Goal: Find specific fact: Find specific fact

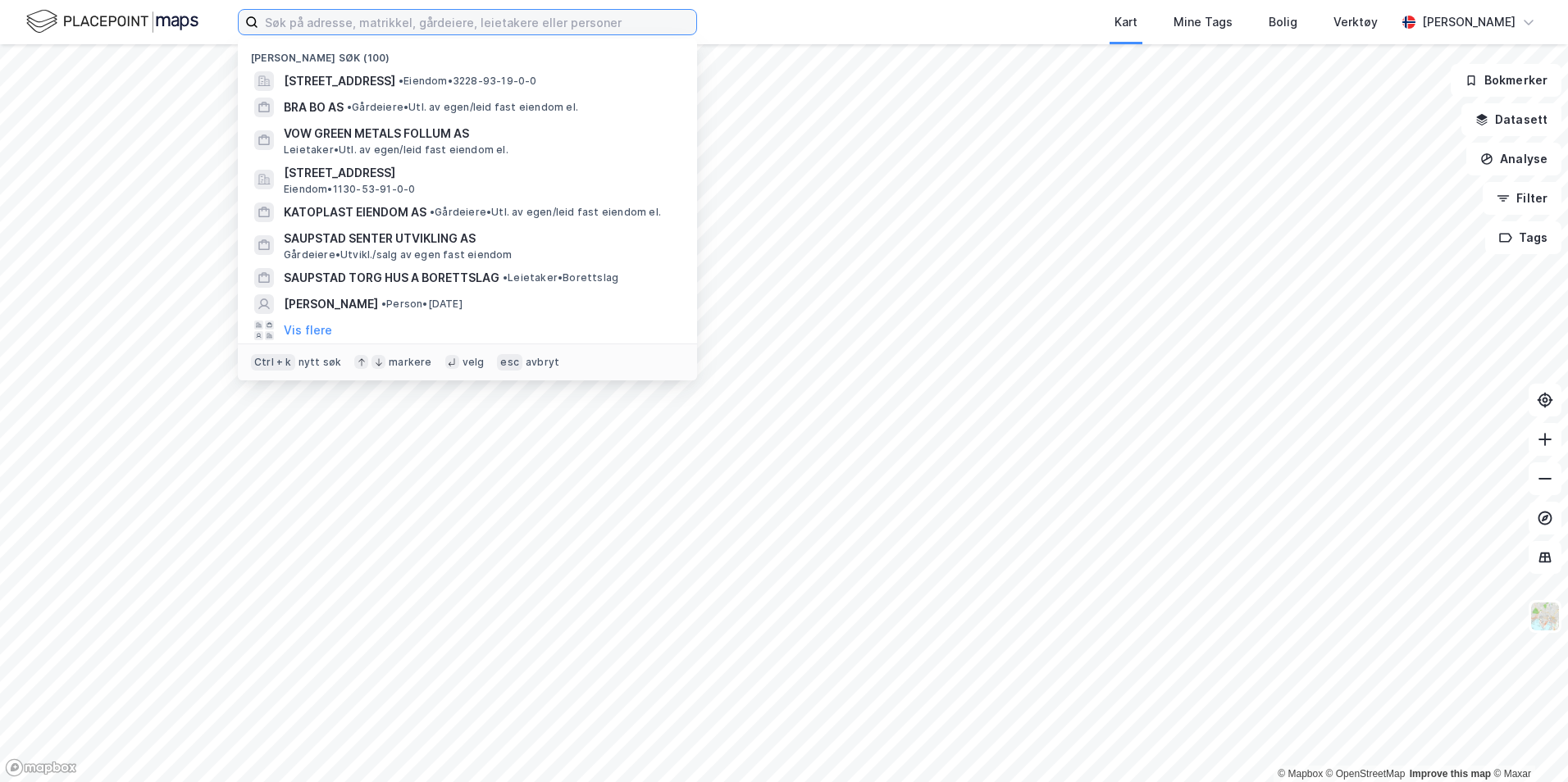
click at [491, 29] on input at bounding box center [478, 22] width 438 height 24
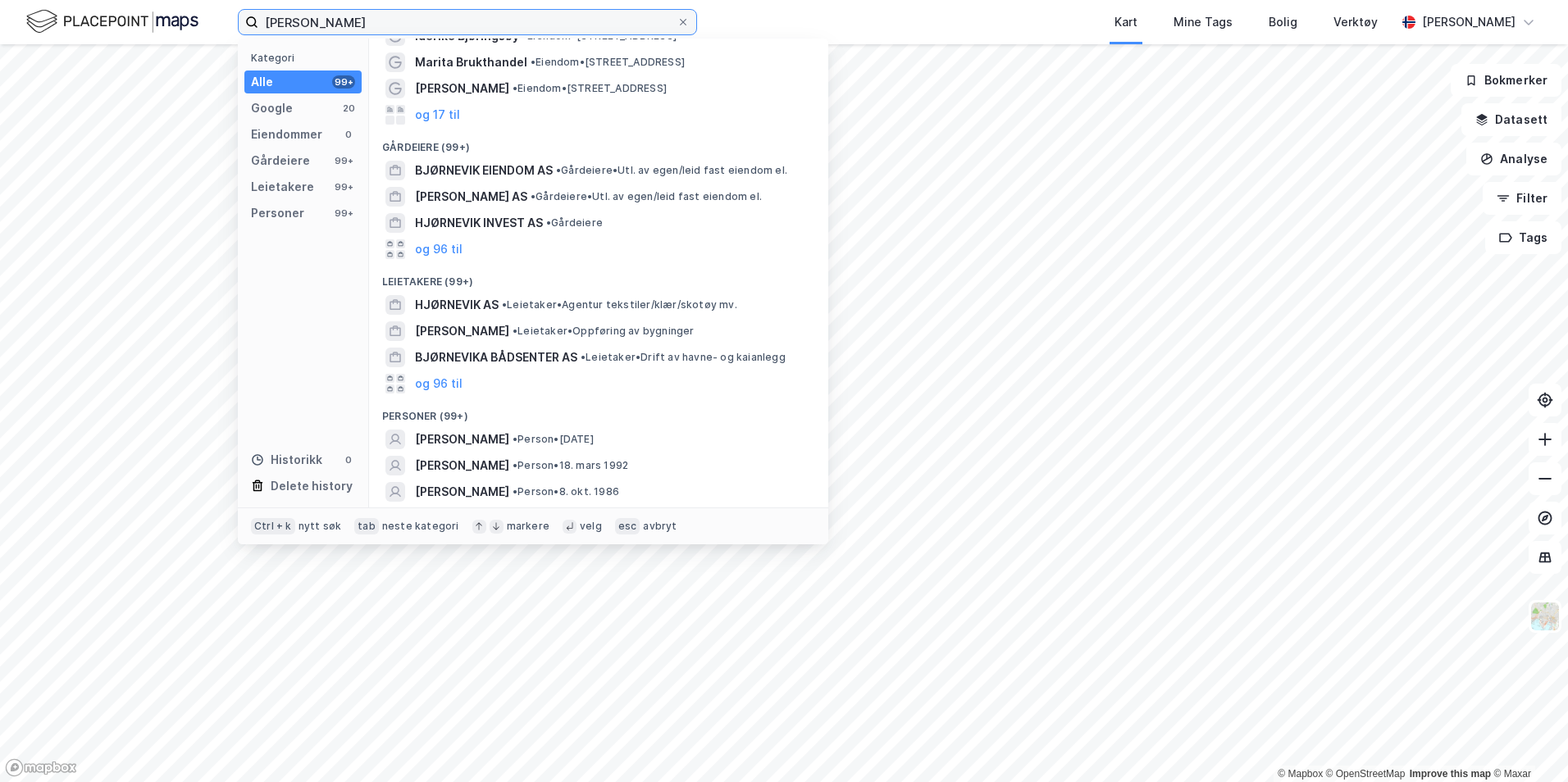
scroll to position [69, 0]
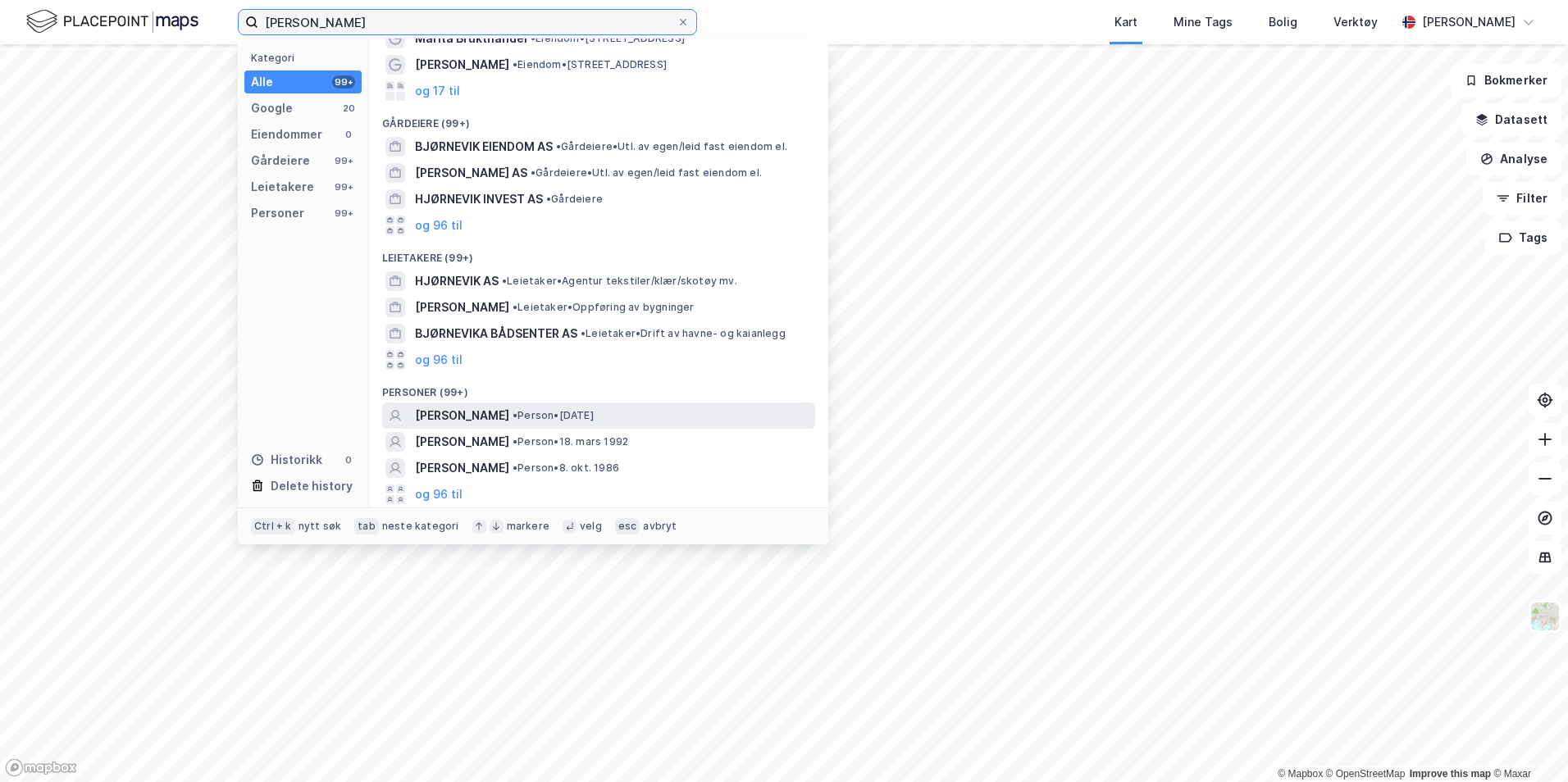
type input "[PERSON_NAME]"
click at [510, 416] on span "[PERSON_NAME]" at bounding box center [462, 415] width 94 height 20
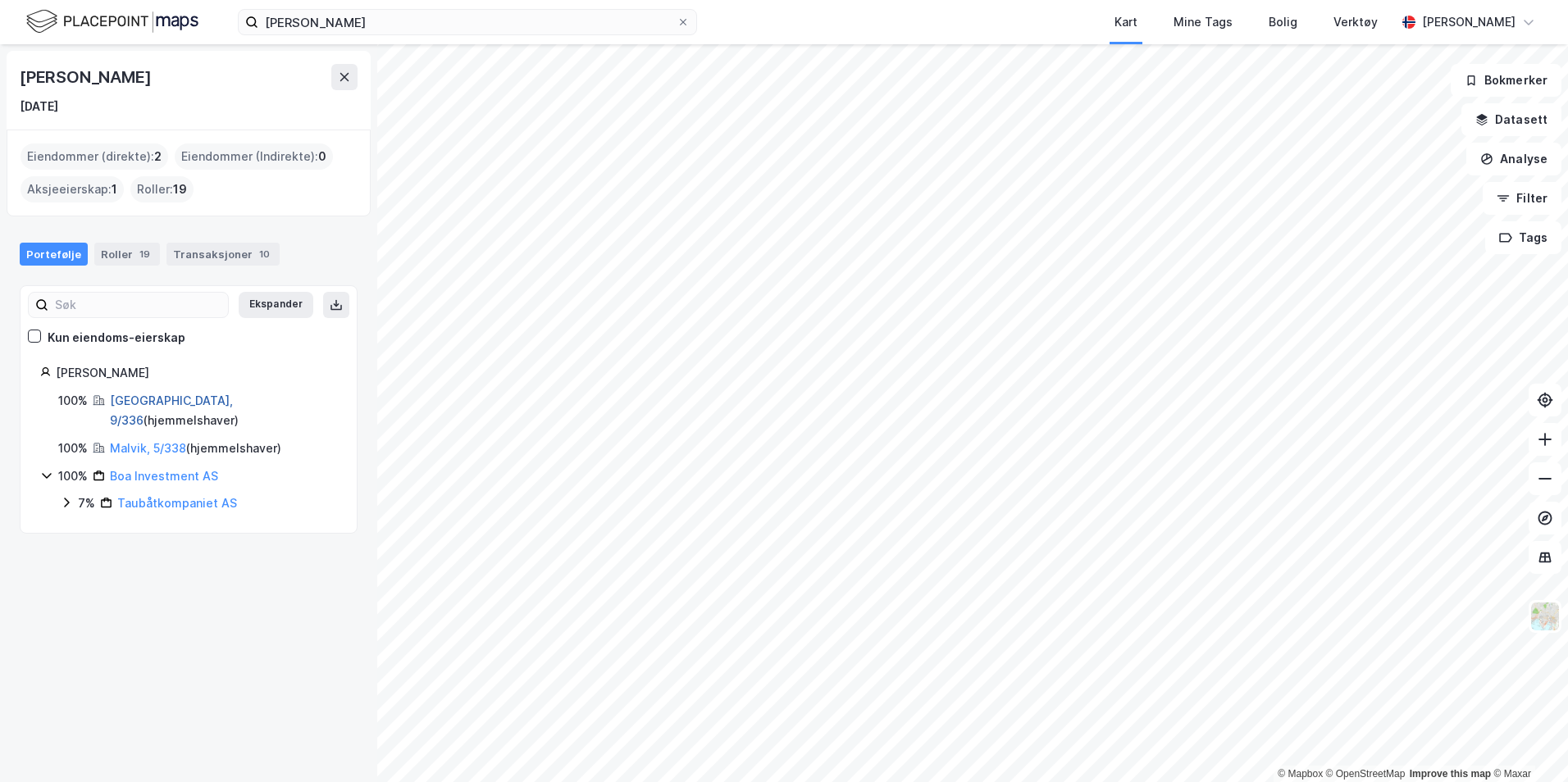
click at [133, 400] on link "[GEOGRAPHIC_DATA], 9/336" at bounding box center [171, 410] width 123 height 34
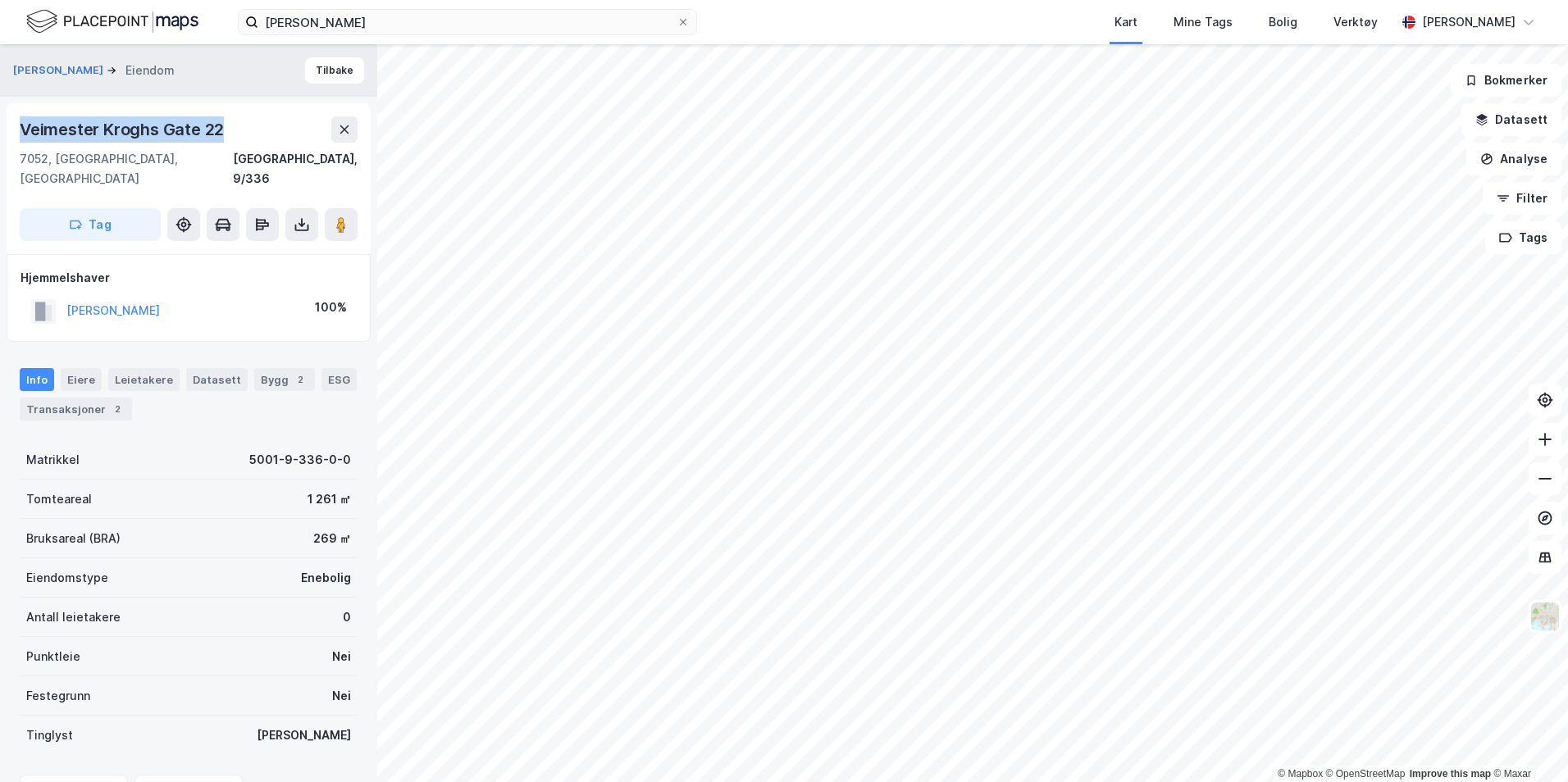
drag, startPoint x: 202, startPoint y: 134, endPoint x: 15, endPoint y: 133, distance: 187.0
click at [15, 133] on div "Veimester [STREET_ADDRESS]" at bounding box center [189, 178] width 364 height 151
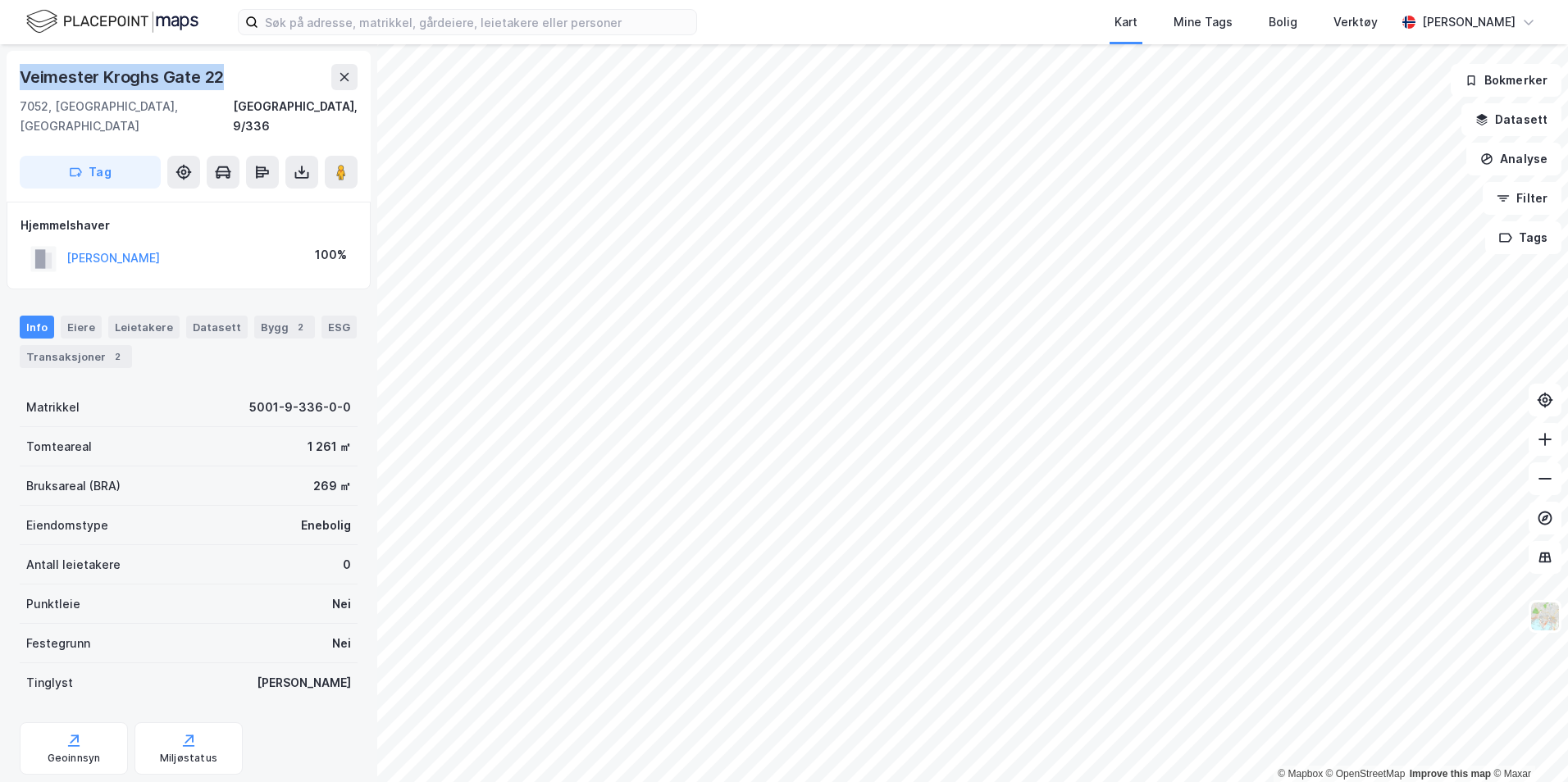
drag, startPoint x: 228, startPoint y: 71, endPoint x: 23, endPoint y: 74, distance: 205.0
click at [23, 74] on div "Veimester Kroghs Gate 22" at bounding box center [189, 77] width 338 height 26
copy div "Veimester Kroghs Gate 22"
